Goal: Communication & Community: Answer question/provide support

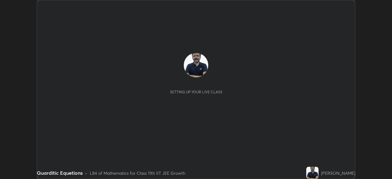
scroll to position [179, 391]
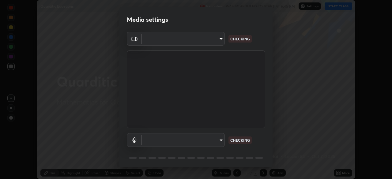
type input "cb8c6b6b4a50c5c6d626de20ccb3fd73f31987ea2ecc1878d3d31a5f1bf4ae53"
type input "2dc79f99ff49247848e5161b771e98d38bbe0c66e3440a1c16dba11f75110d50"
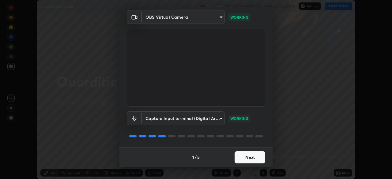
click at [251, 155] on button "Next" at bounding box center [249, 157] width 31 height 12
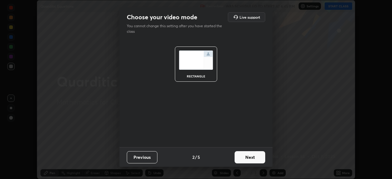
scroll to position [0, 0]
click at [253, 158] on button "Next" at bounding box center [249, 157] width 31 height 12
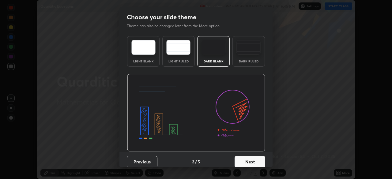
click at [252, 159] on button "Next" at bounding box center [249, 162] width 31 height 12
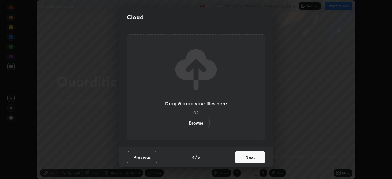
click at [252, 157] on button "Next" at bounding box center [249, 157] width 31 height 12
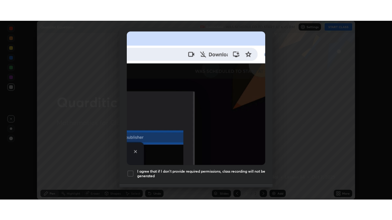
scroll to position [147, 0]
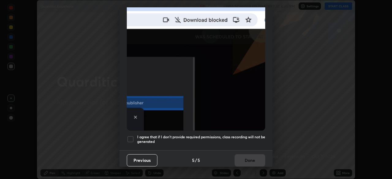
click at [132, 136] on div at bounding box center [130, 139] width 7 height 7
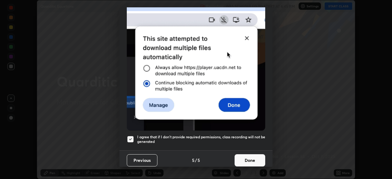
click at [249, 160] on button "Done" at bounding box center [249, 160] width 31 height 12
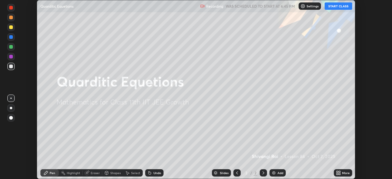
click at [337, 6] on button "START CLASS" at bounding box center [338, 5] width 28 height 7
click at [339, 172] on icon at bounding box center [339, 172] width 2 height 2
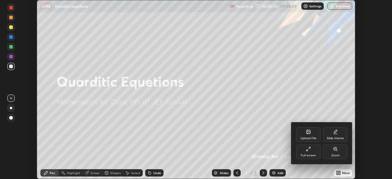
click at [313, 152] on div "Full screen" at bounding box center [308, 151] width 24 height 15
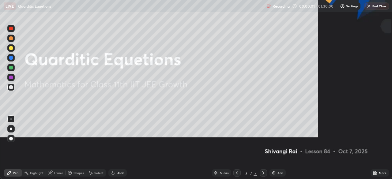
scroll to position [220, 392]
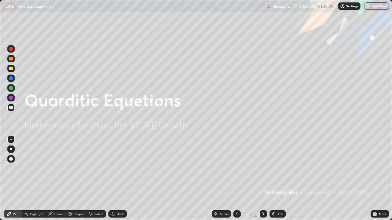
click at [276, 179] on div "Add" at bounding box center [277, 214] width 16 height 7
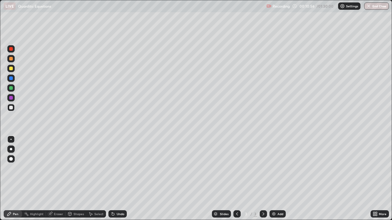
click at [278, 179] on div "Add" at bounding box center [280, 214] width 6 height 3
click at [276, 179] on div "Add" at bounding box center [277, 214] width 16 height 7
click at [275, 179] on img at bounding box center [273, 214] width 5 height 5
click at [278, 179] on div "Add" at bounding box center [277, 214] width 16 height 7
click at [279, 179] on div "Add" at bounding box center [280, 214] width 6 height 3
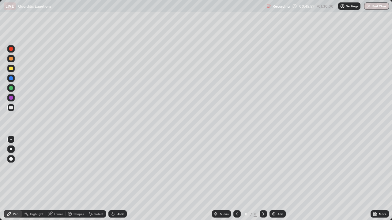
click at [278, 179] on div "Add" at bounding box center [280, 214] width 6 height 3
click at [236, 179] on icon at bounding box center [236, 214] width 5 height 5
click at [263, 179] on icon at bounding box center [263, 214] width 5 height 5
click at [279, 179] on div "Add" at bounding box center [280, 214] width 6 height 3
click at [55, 179] on div "Eraser" at bounding box center [58, 214] width 9 height 3
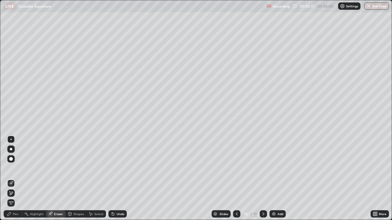
click at [15, 179] on div "Pen" at bounding box center [16, 214] width 6 height 3
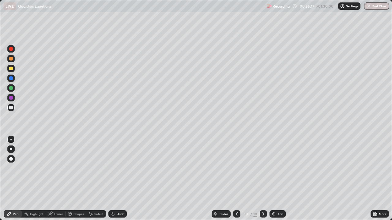
click at [11, 140] on div at bounding box center [10, 139] width 1 height 1
click at [276, 179] on div "Add" at bounding box center [277, 214] width 16 height 7
click at [377, 6] on button "End Class" at bounding box center [376, 5] width 25 height 7
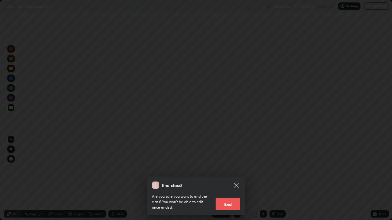
click at [231, 179] on button "End" at bounding box center [227, 204] width 24 height 12
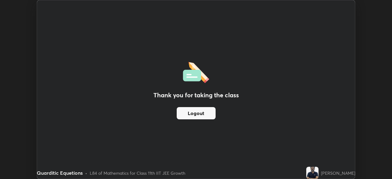
scroll to position [30420, 30208]
